Goal: Task Accomplishment & Management: Use online tool/utility

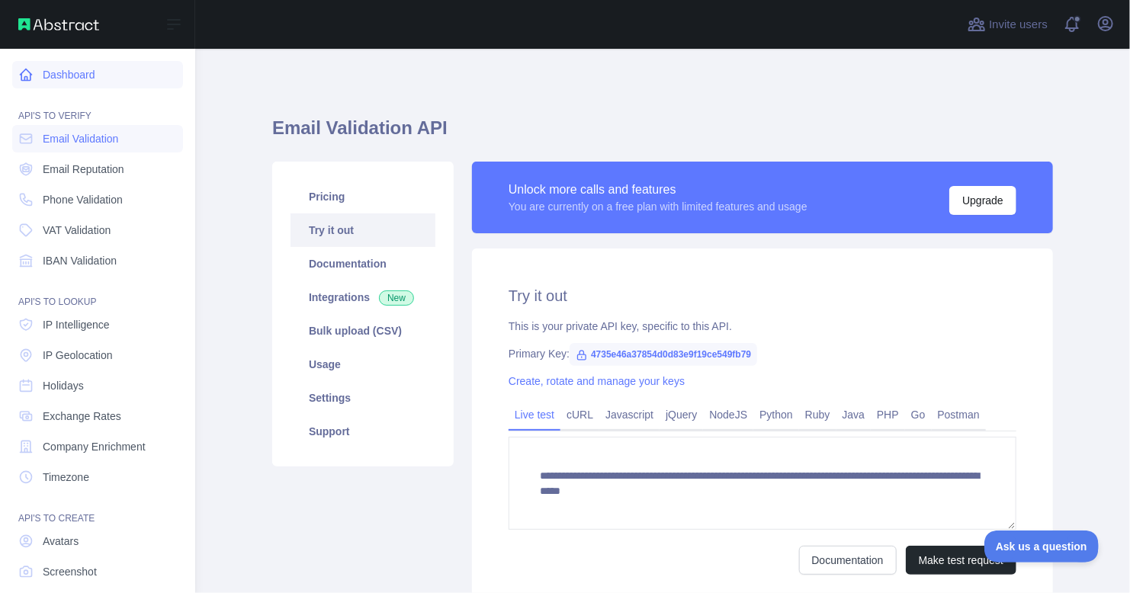
click at [24, 73] on icon at bounding box center [25, 74] width 15 height 15
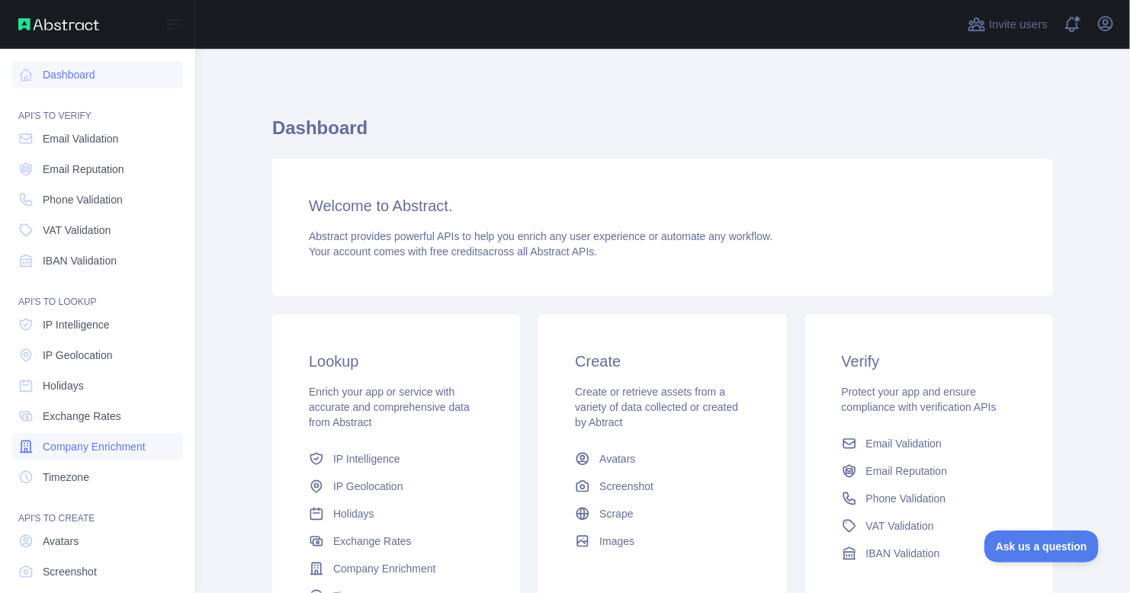
scroll to position [77, 0]
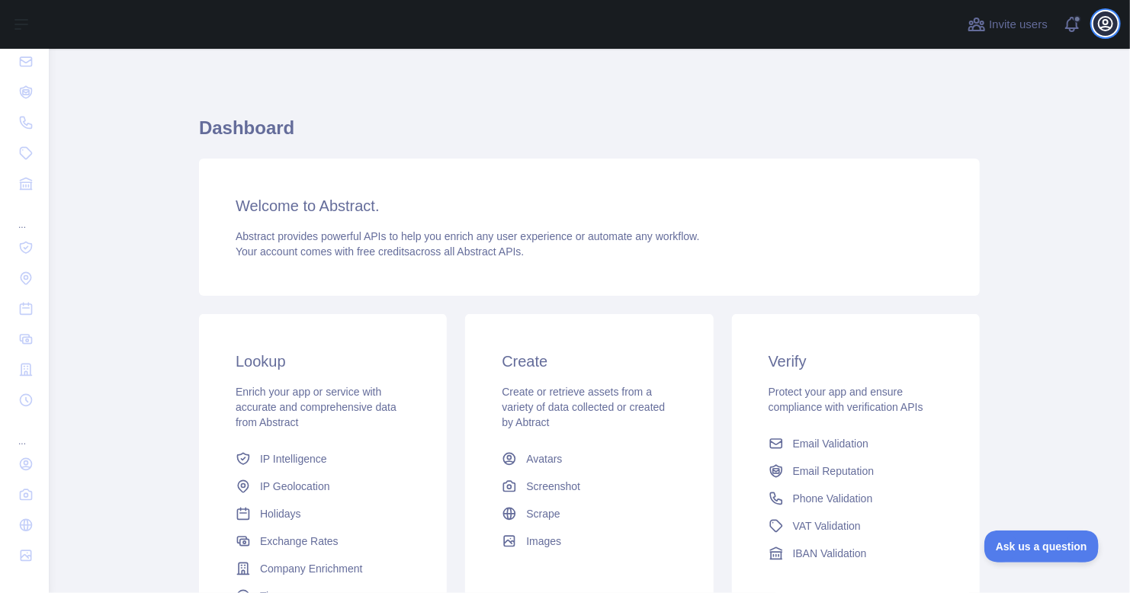
click at [1105, 18] on icon "button" at bounding box center [1105, 23] width 18 height 18
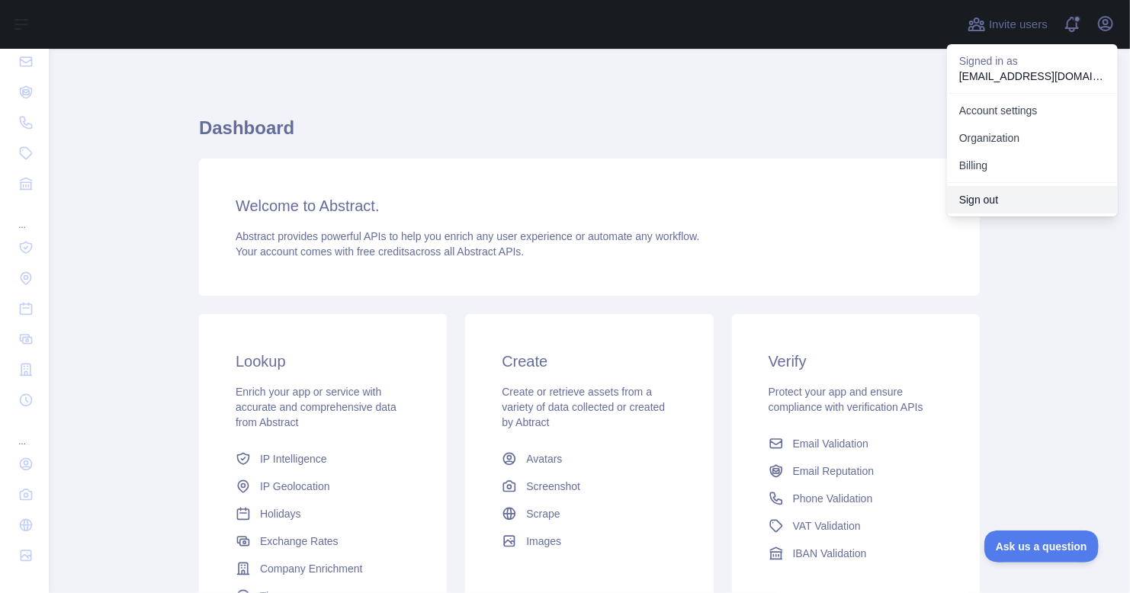
click at [983, 198] on button "Sign out" at bounding box center [1032, 199] width 171 height 27
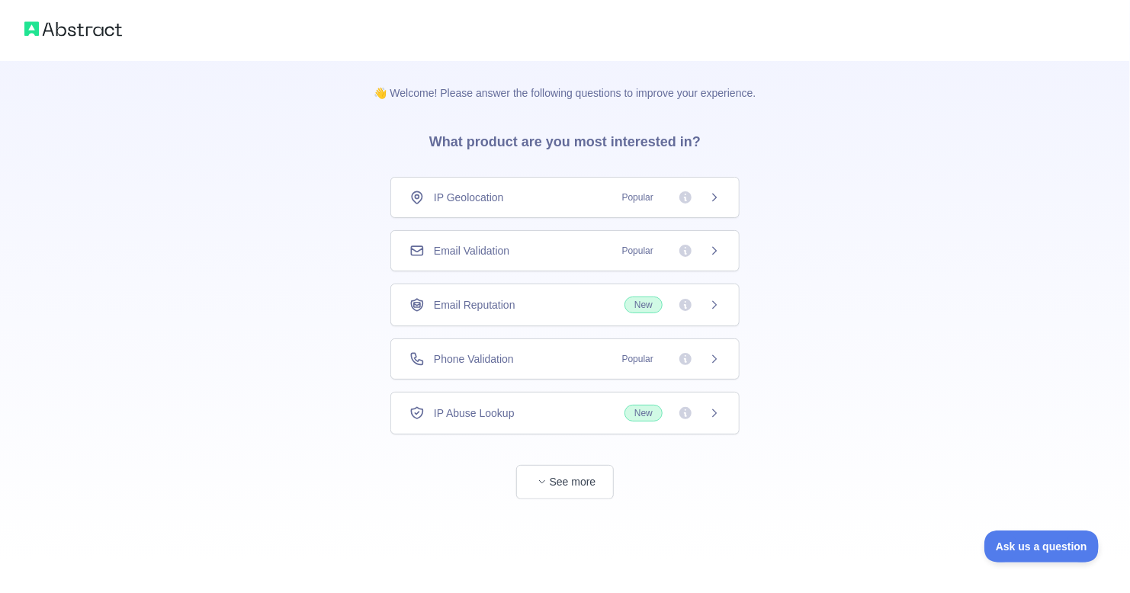
click at [344, 193] on div "👋 Welcome! Please answer the following questions to improve your experience. Wh…" at bounding box center [565, 280] width 1130 height 560
click at [572, 481] on button "See more" at bounding box center [565, 482] width 98 height 34
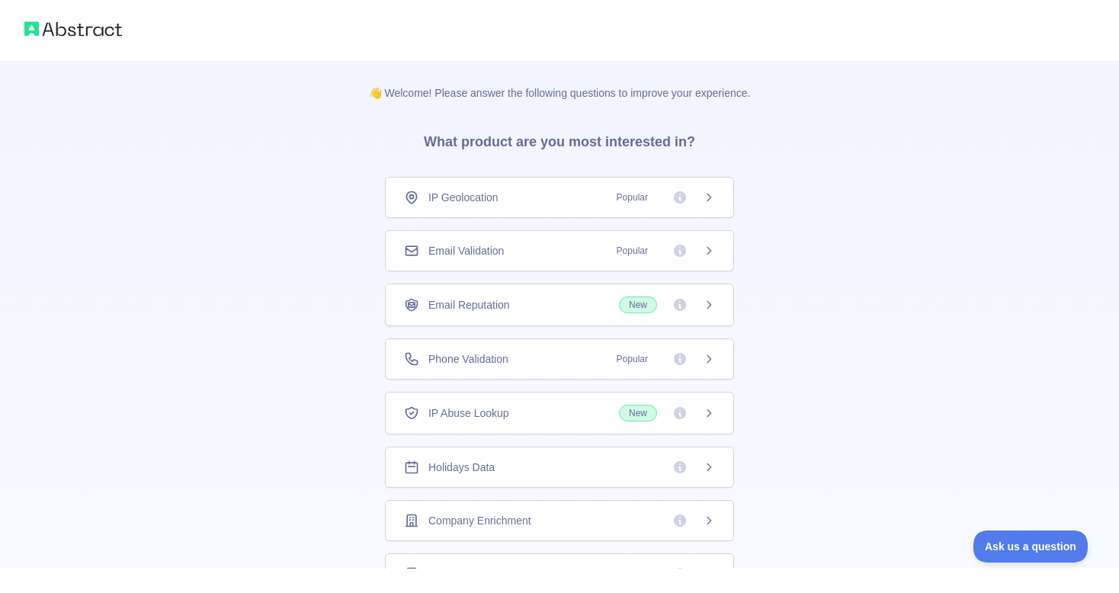
click at [81, 24] on img at bounding box center [73, 28] width 98 height 21
click at [579, 256] on div "Email Validation Popular" at bounding box center [559, 250] width 311 height 15
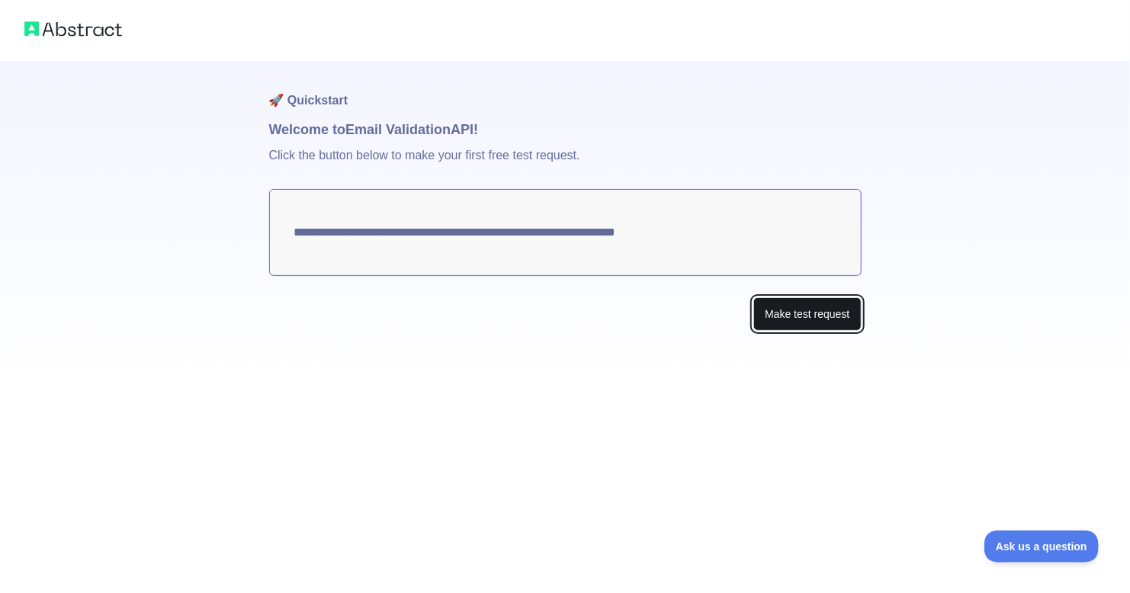
click at [804, 322] on button "Make test request" at bounding box center [806, 314] width 107 height 34
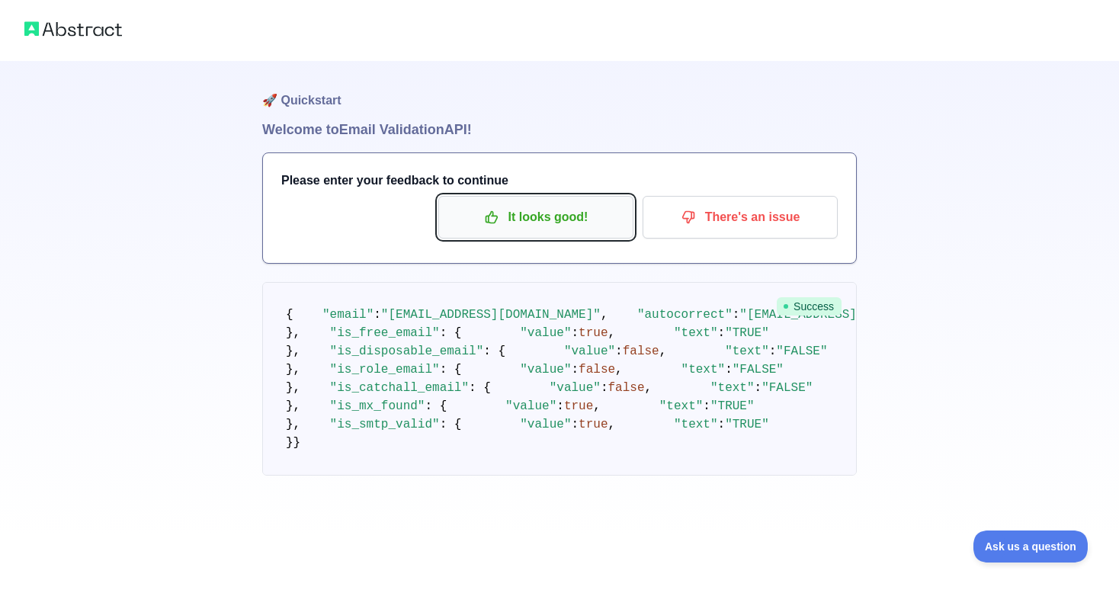
click at [560, 217] on p "It looks good!" at bounding box center [536, 217] width 172 height 26
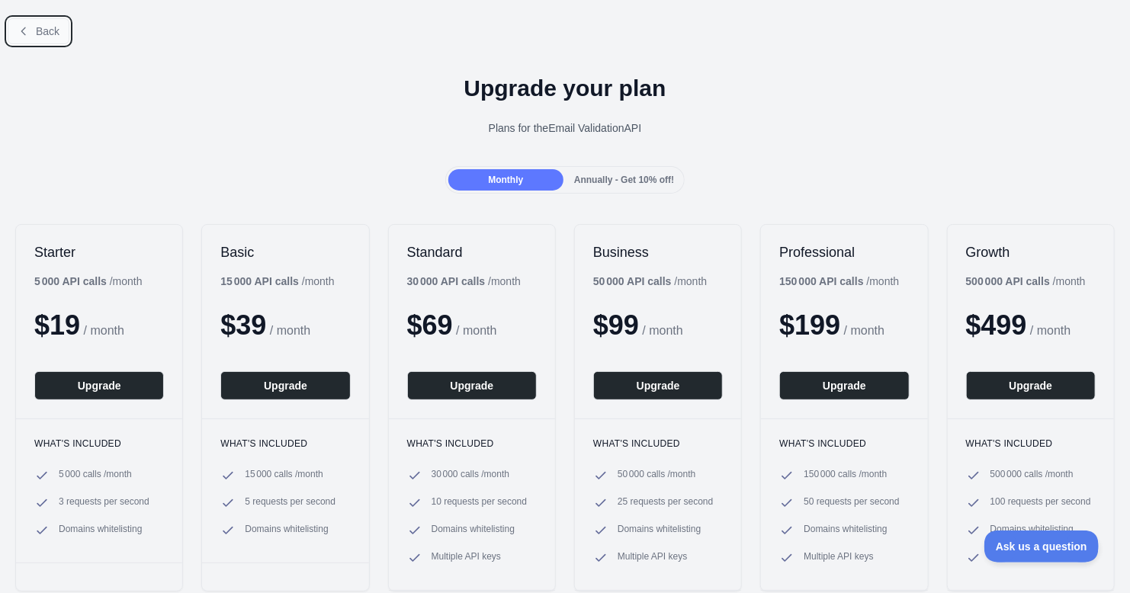
click at [39, 34] on span "Back" at bounding box center [48, 31] width 24 height 12
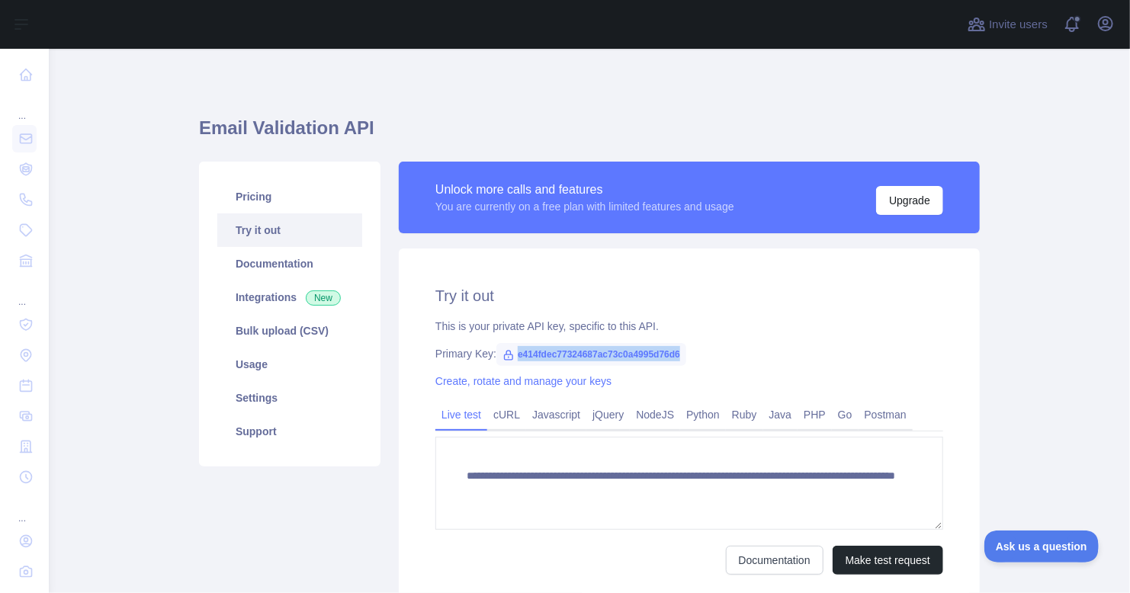
drag, startPoint x: 508, startPoint y: 356, endPoint x: 672, endPoint y: 360, distance: 163.9
click at [672, 360] on span "e414fdec77324687ac73c0a4995d76d6" at bounding box center [591, 354] width 190 height 23
copy span "e414fdec77324687ac73c0a4995d76d6"
click at [672, 360] on span "e414fdec77324687ac73c0a4995d76d6" at bounding box center [591, 354] width 190 height 23
